Goal: Transaction & Acquisition: Purchase product/service

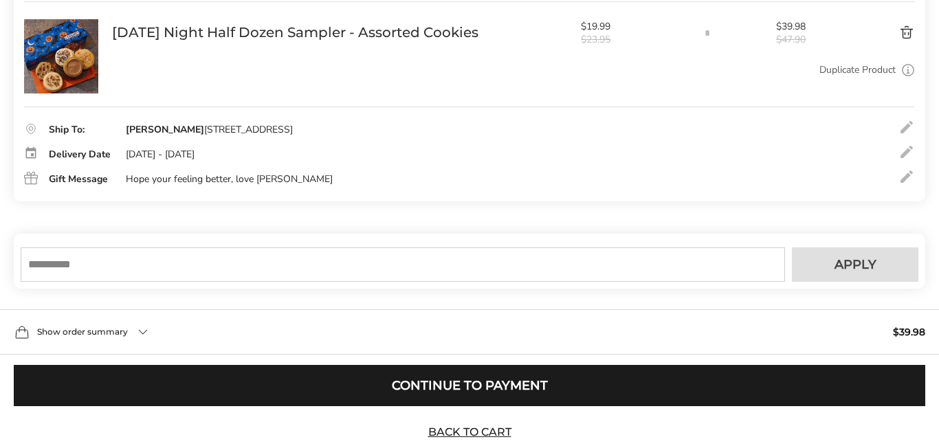
scroll to position [292, 0]
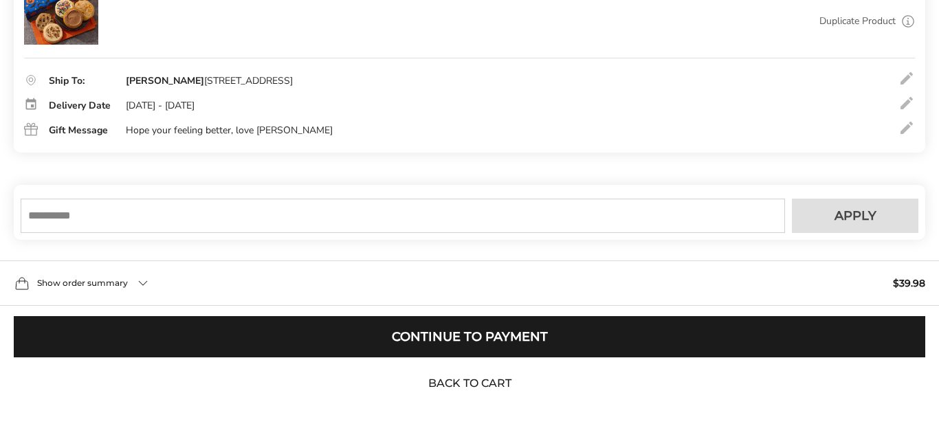
click at [458, 384] on link "Back to Cart" at bounding box center [470, 383] width 96 height 15
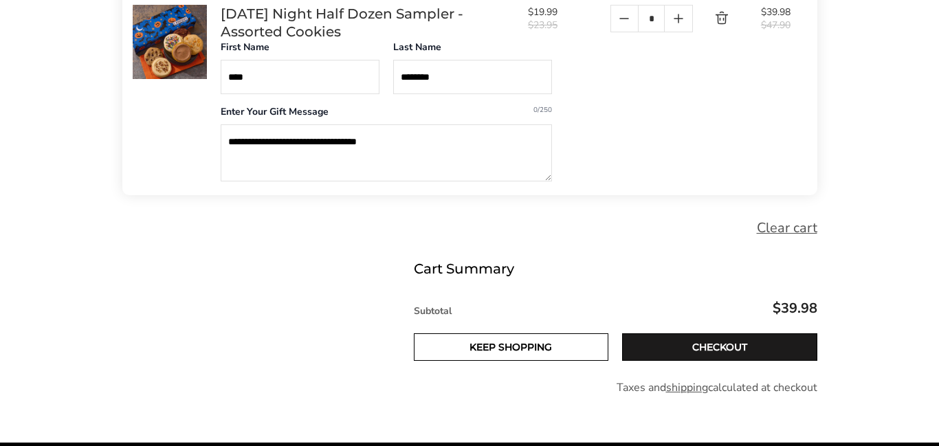
scroll to position [329, 0]
click at [410, 150] on textarea "**********" at bounding box center [386, 152] width 331 height 57
type textarea "*"
click at [290, 144] on textarea "**********" at bounding box center [386, 152] width 331 height 57
click at [330, 149] on textarea "**********" at bounding box center [386, 152] width 331 height 57
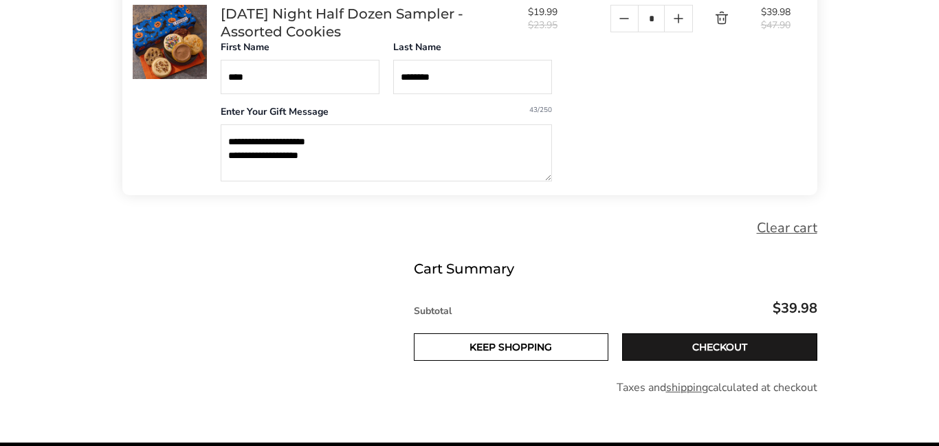
click at [232, 149] on textarea "**********" at bounding box center [386, 152] width 331 height 57
click at [248, 148] on textarea "**********" at bounding box center [386, 152] width 331 height 57
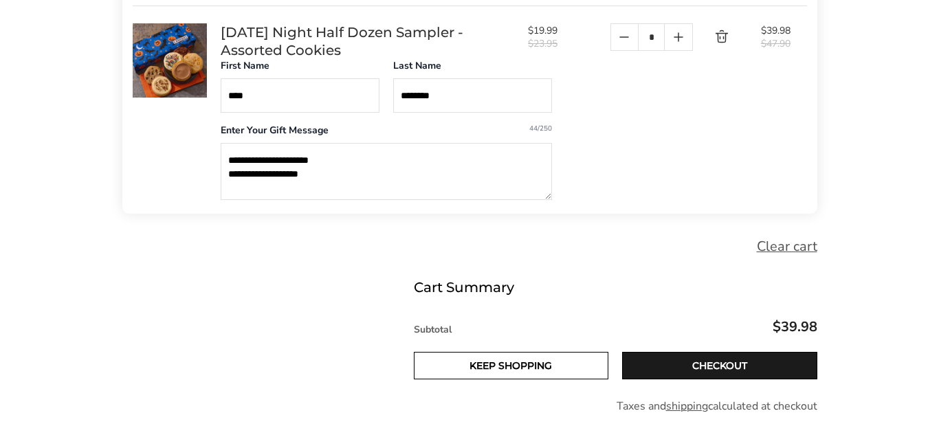
scroll to position [316, 0]
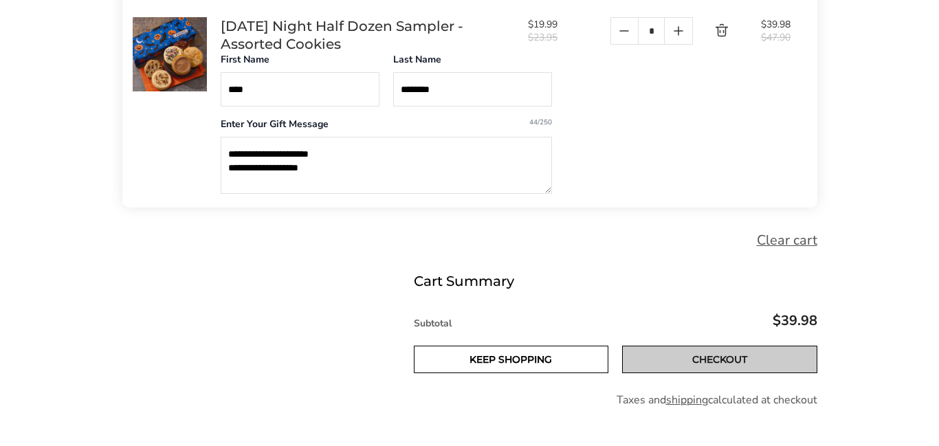
type textarea "**********"
click at [683, 373] on link "Checkout" at bounding box center [719, 360] width 195 height 28
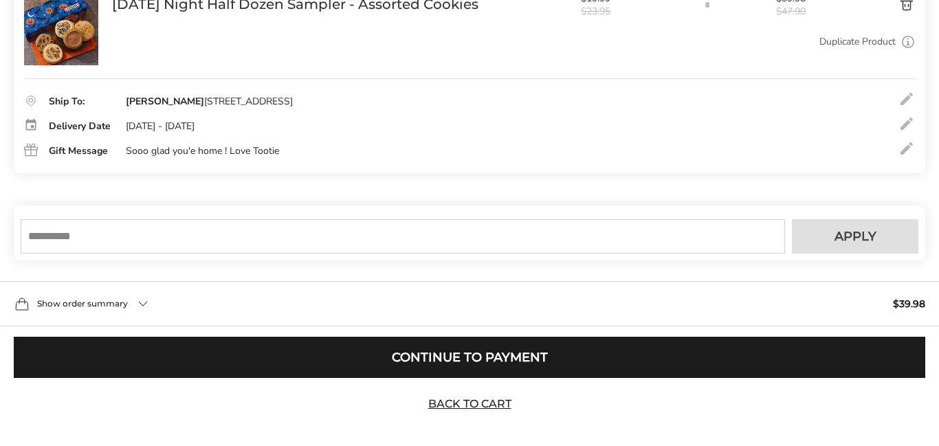
scroll to position [272, 0]
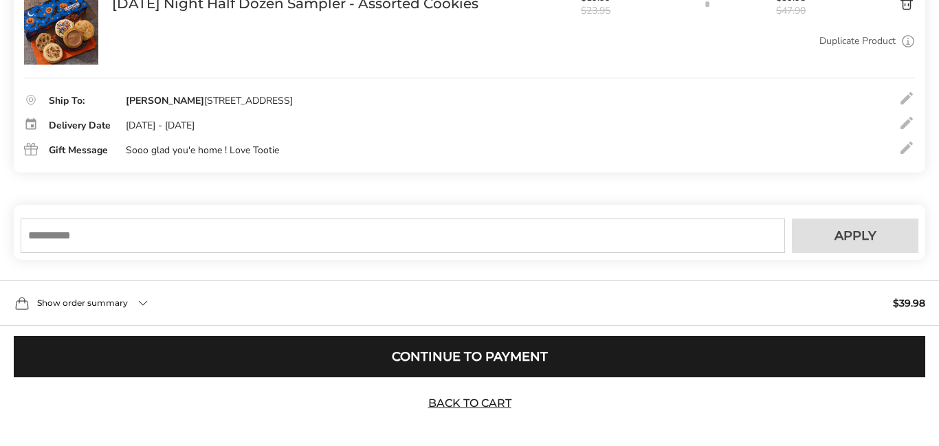
click at [165, 306] on div "Show order summary $39.98" at bounding box center [469, 303] width 939 height 45
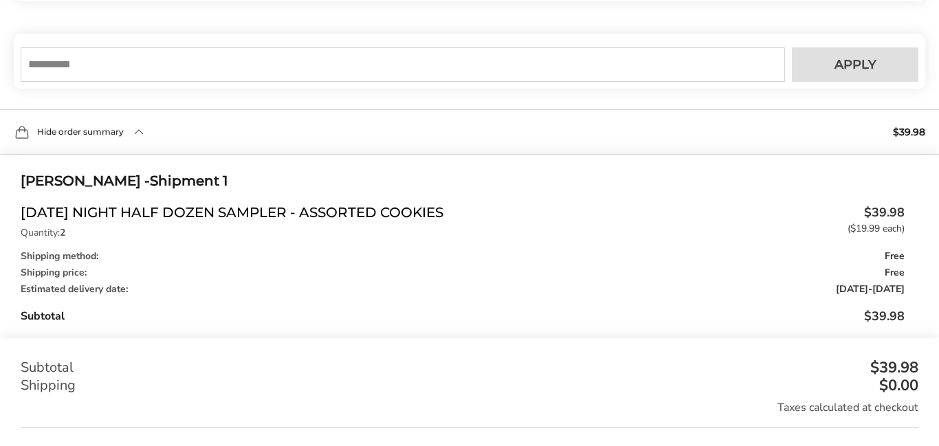
scroll to position [447, 0]
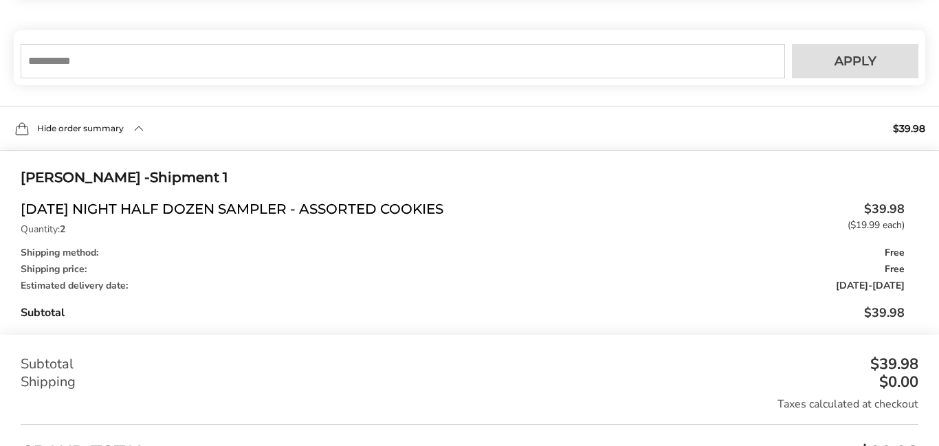
click at [133, 290] on div "Estimated delivery date: Oct 23, 2025 - Oct 24, 2025" at bounding box center [463, 286] width 884 height 10
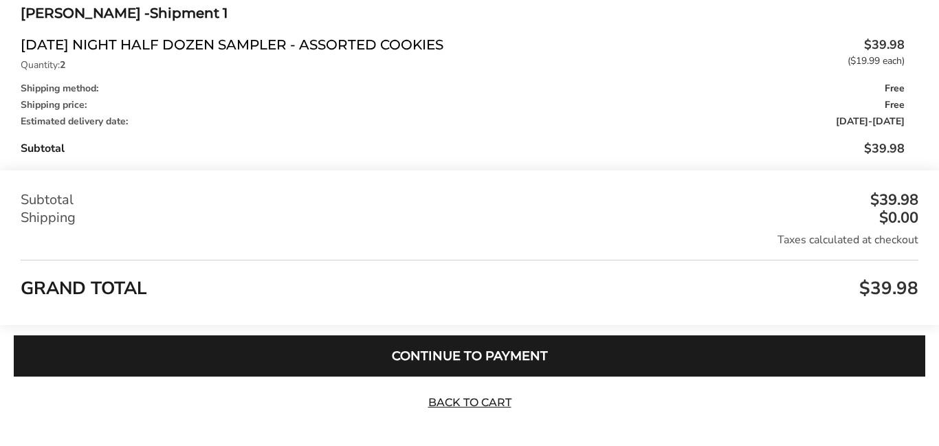
scroll to position [630, 0]
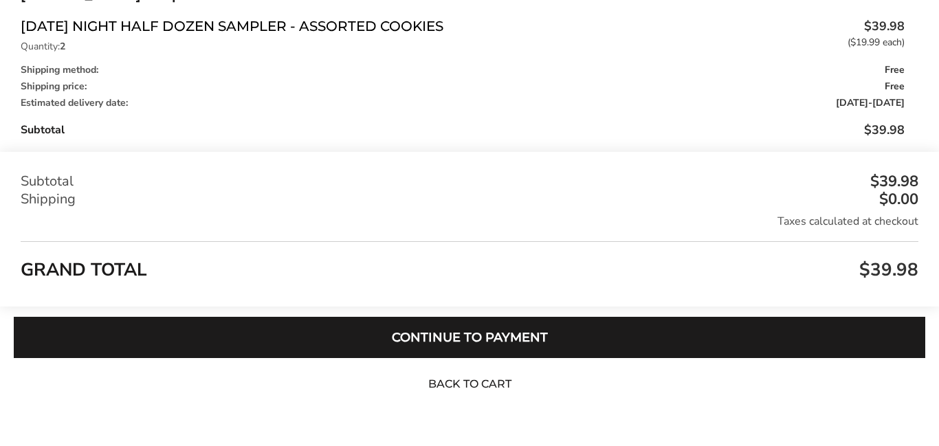
click at [494, 383] on link "Back to Cart" at bounding box center [470, 384] width 96 height 15
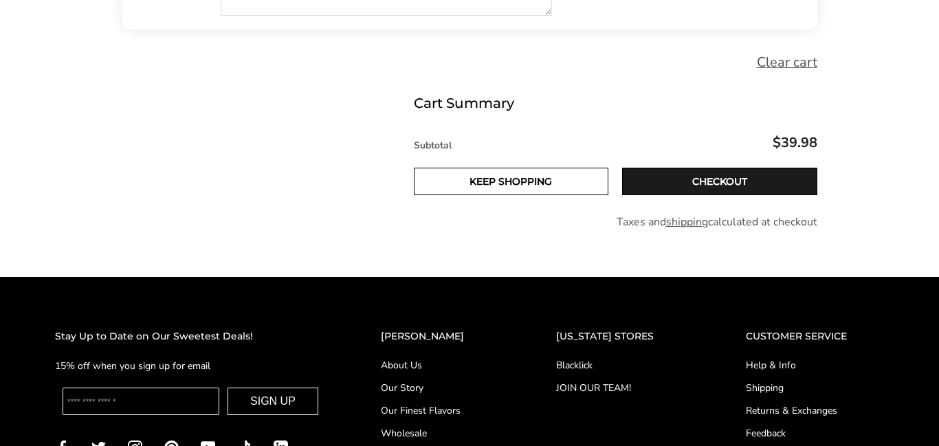
scroll to position [496, 0]
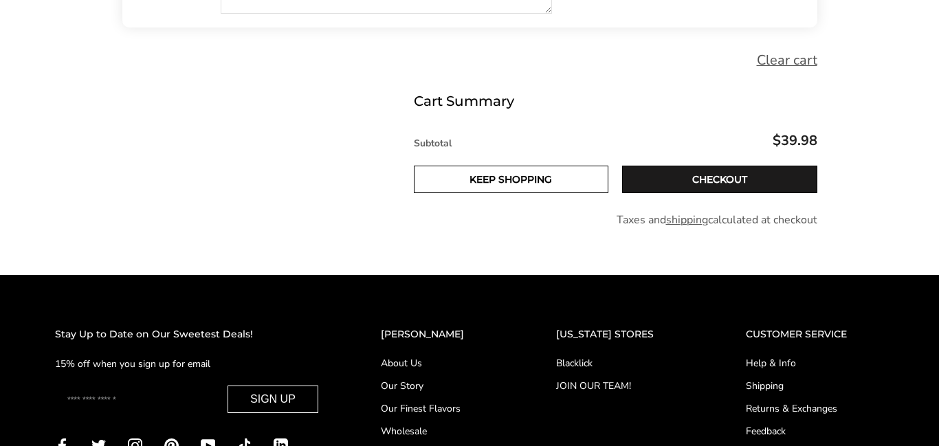
click at [219, 413] on input "Enter your email" at bounding box center [141, 400] width 157 height 28
click at [219, 409] on input "**********" at bounding box center [141, 400] width 157 height 28
type input "*"
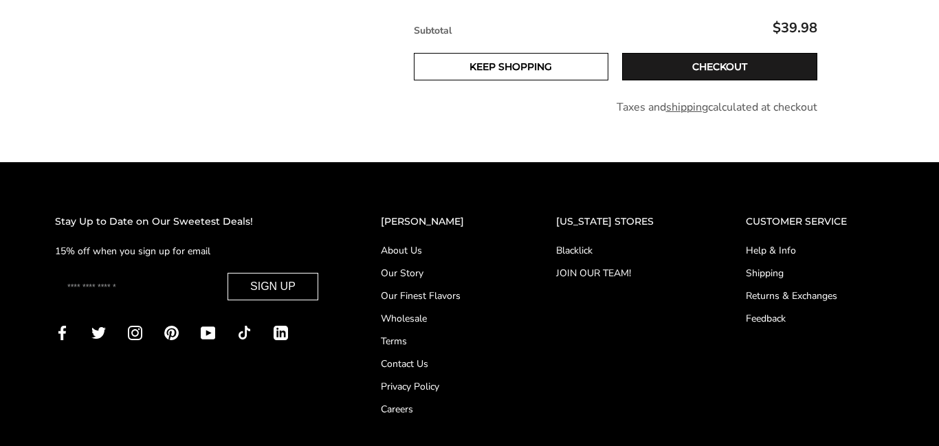
scroll to position [612, 0]
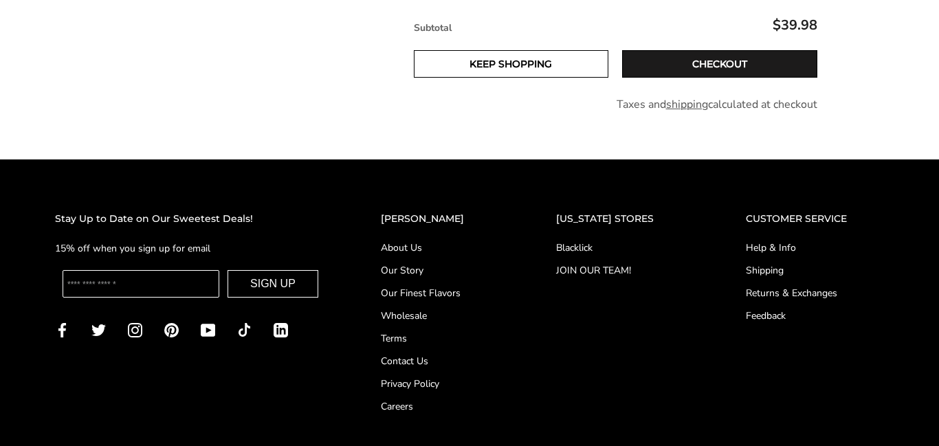
click at [777, 254] on link "Help & Info" at bounding box center [815, 248] width 138 height 14
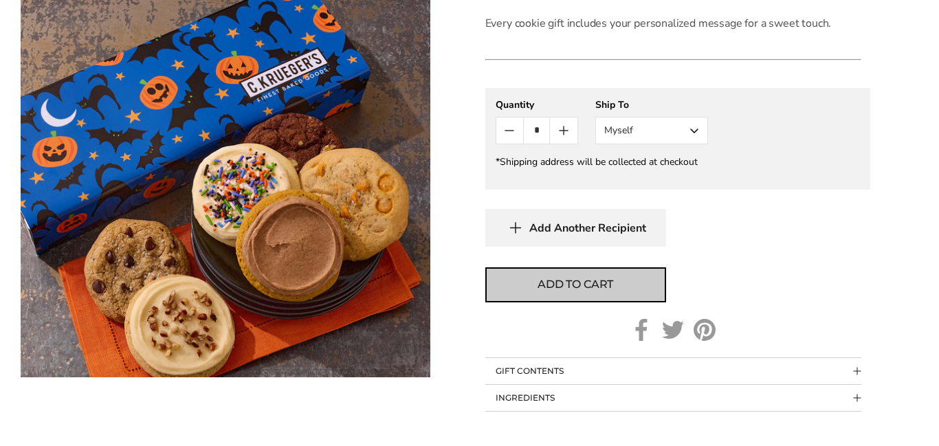
scroll to position [659, 0]
click at [549, 285] on span "Add to cart" at bounding box center [576, 284] width 76 height 17
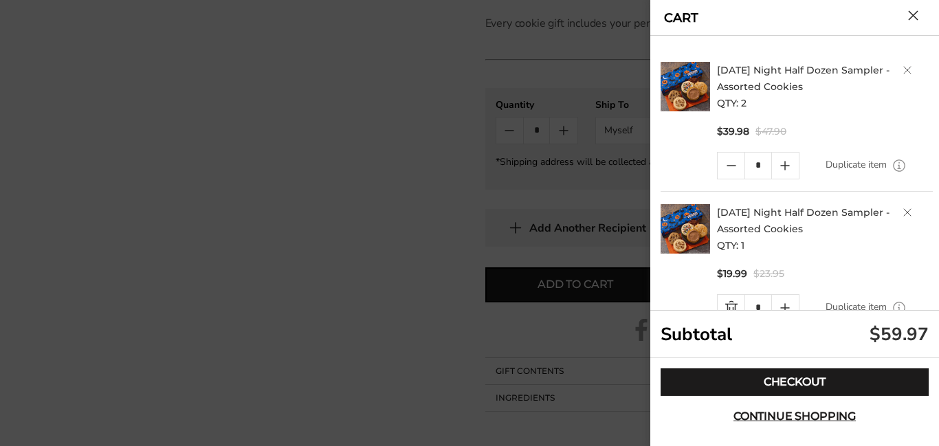
click at [734, 305] on link "Quantity minus button" at bounding box center [731, 308] width 27 height 26
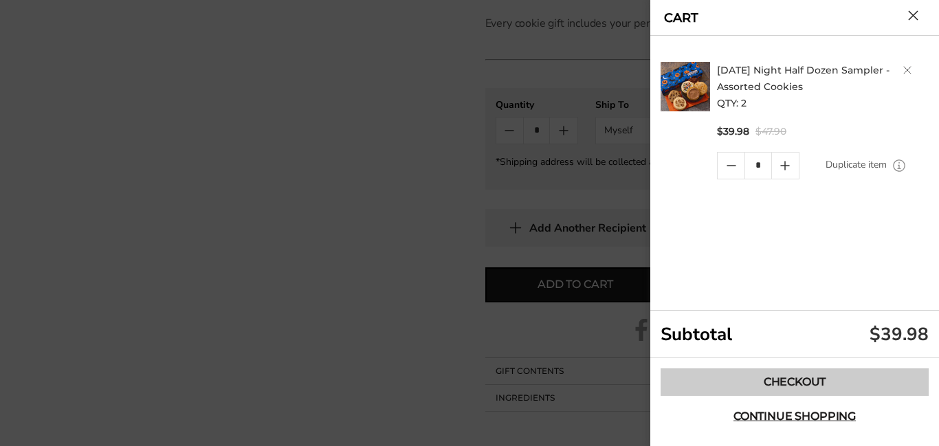
click at [723, 376] on link "Checkout" at bounding box center [795, 383] width 268 height 28
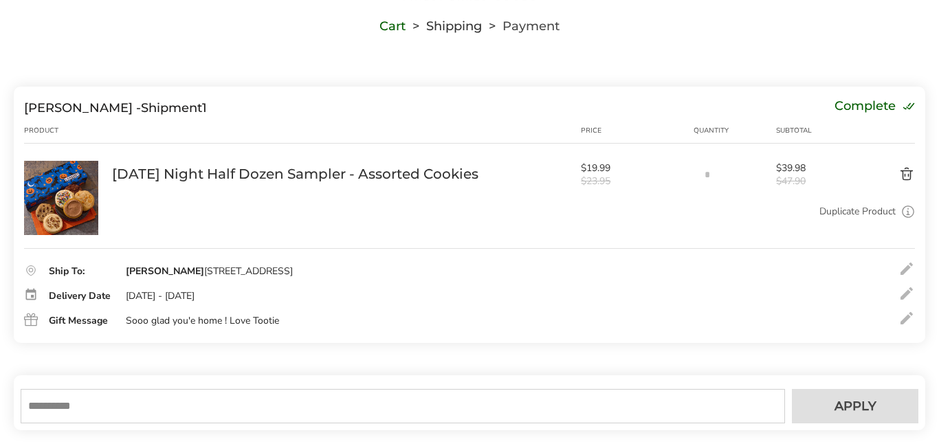
scroll to position [104, 0]
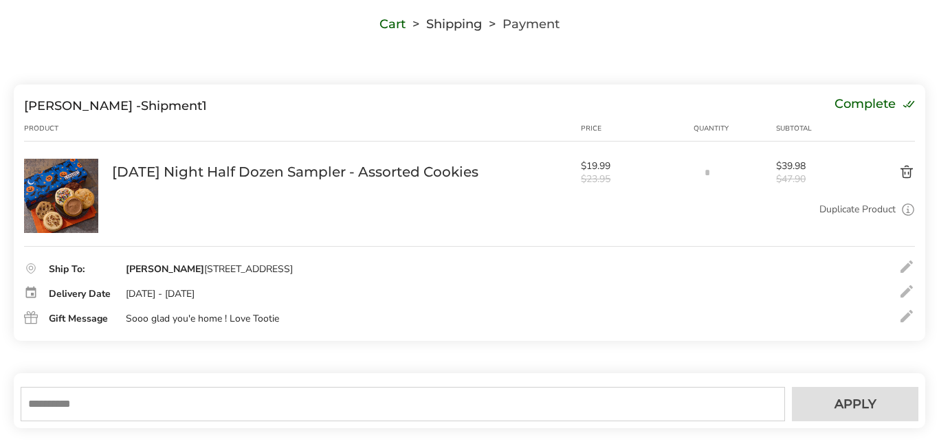
click at [35, 298] on div at bounding box center [36, 292] width 24 height 19
click at [32, 299] on div at bounding box center [36, 292] width 24 height 19
click at [352, 298] on div "Delivery Date Thursday, Oct 23, 2025 - Friday, Oct 24, 2025" at bounding box center [469, 294] width 891 height 17
click at [349, 298] on div "Delivery Date Thursday, Oct 23, 2025 - Friday, Oct 24, 2025" at bounding box center [469, 294] width 891 height 17
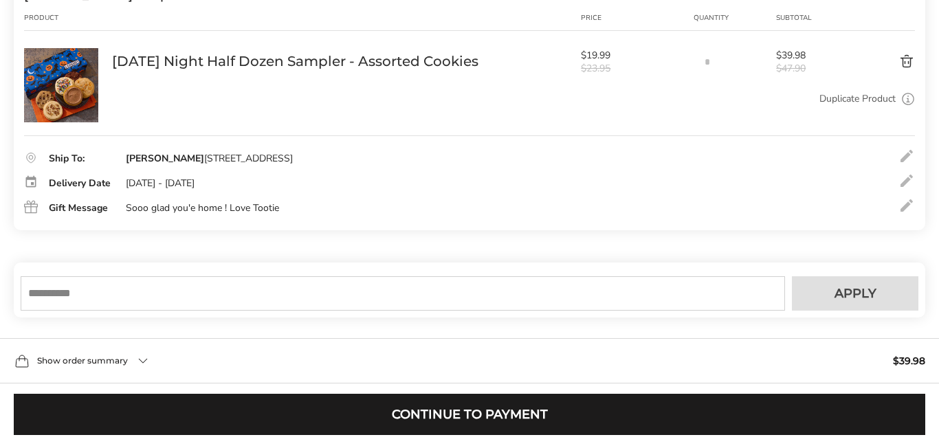
scroll to position [219, 0]
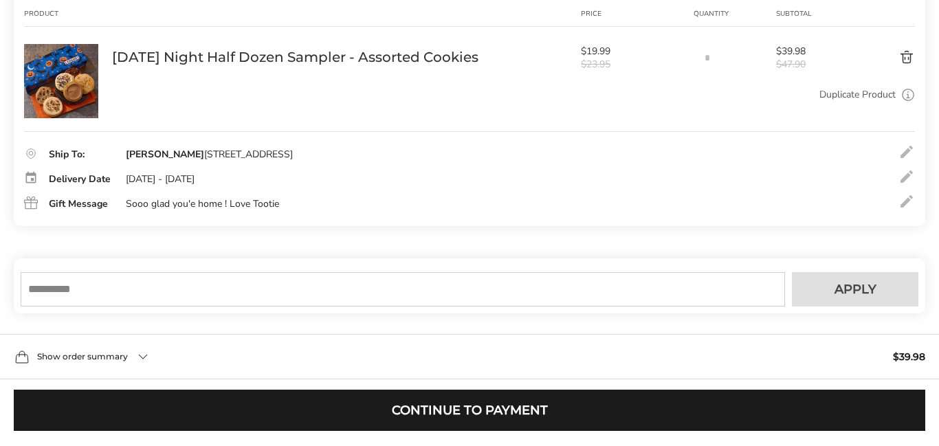
click at [166, 353] on div "Show order summary $39.98" at bounding box center [469, 356] width 939 height 45
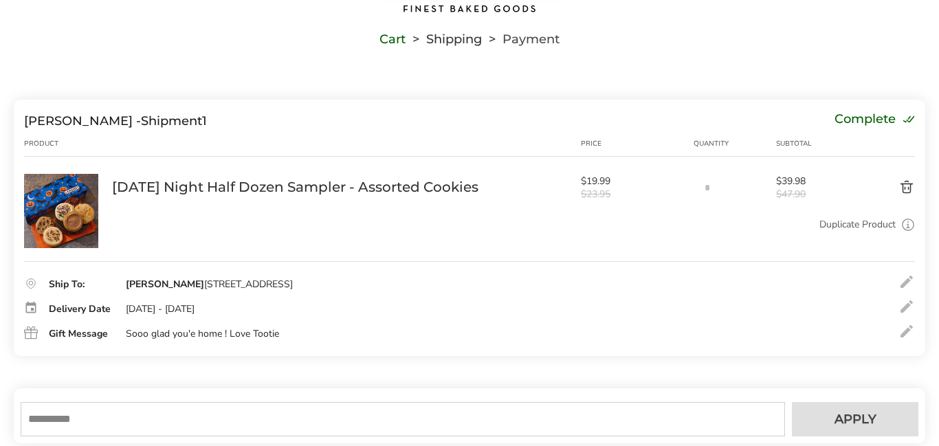
scroll to position [0, 0]
